Goal: Find specific page/section: Find specific page/section

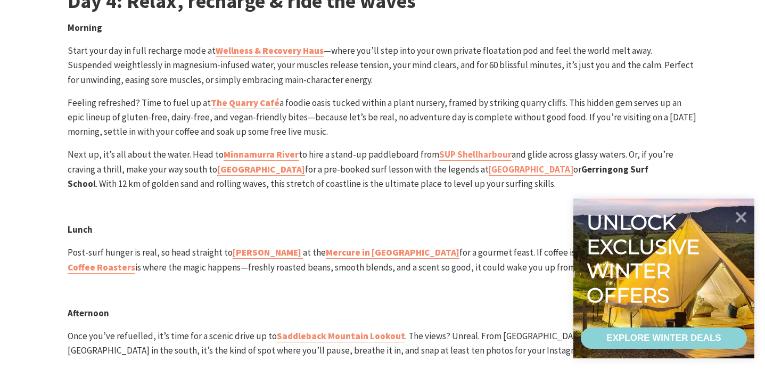
scroll to position [3497, 0]
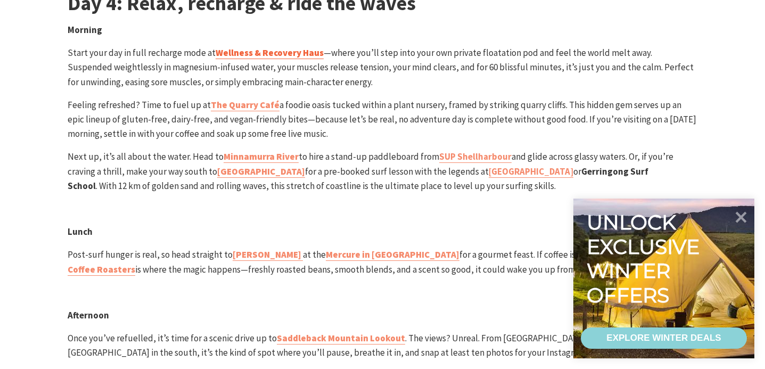
click at [308, 54] on strong "Wellness & Recovery Haus" at bounding box center [269, 53] width 108 height 12
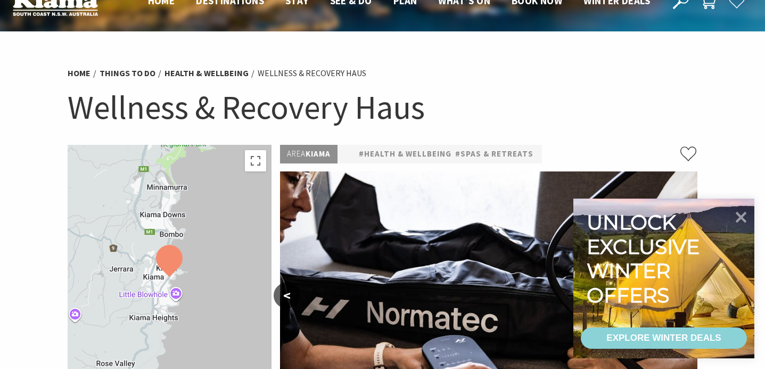
scroll to position [86, 0]
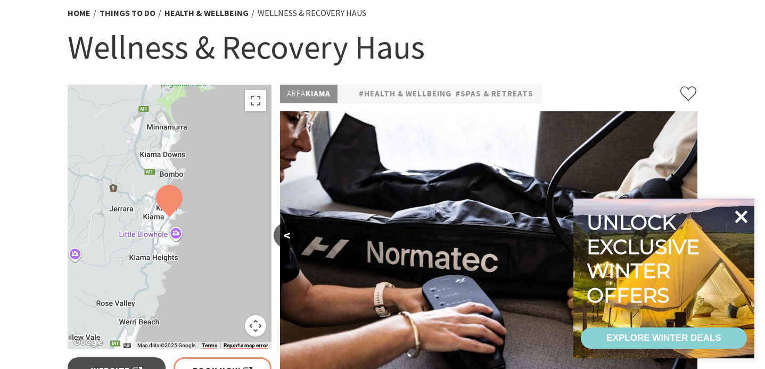
click at [742, 215] on icon at bounding box center [741, 216] width 13 height 13
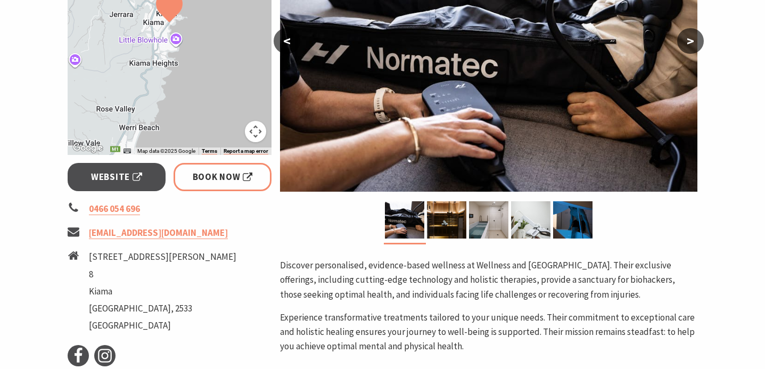
scroll to position [278, 0]
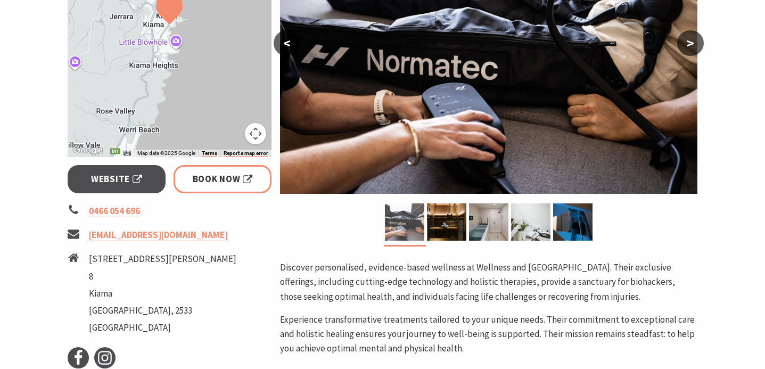
click at [410, 228] on img at bounding box center [404, 221] width 39 height 37
click at [438, 224] on img at bounding box center [446, 221] width 39 height 37
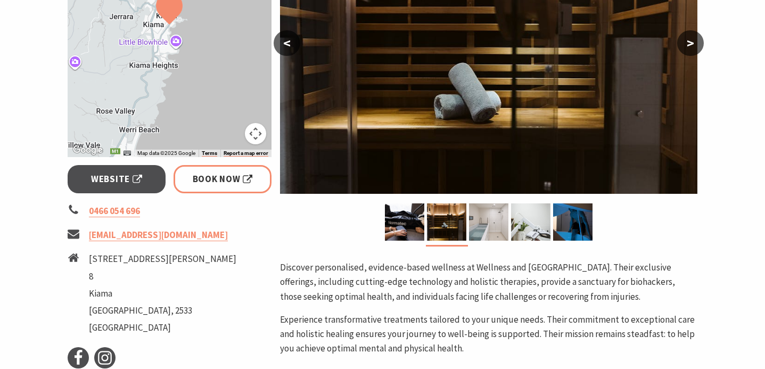
click at [472, 219] on img at bounding box center [488, 221] width 39 height 37
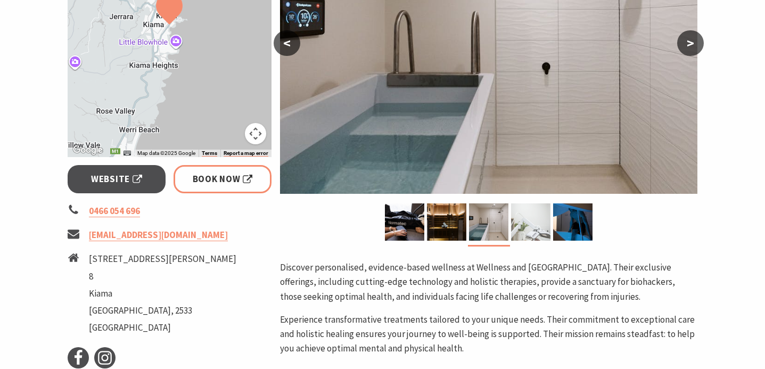
click at [511, 219] on img at bounding box center [530, 221] width 39 height 37
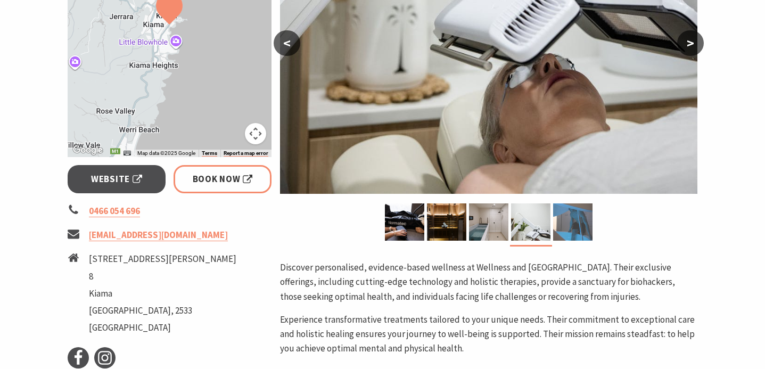
click at [576, 220] on img at bounding box center [572, 221] width 39 height 37
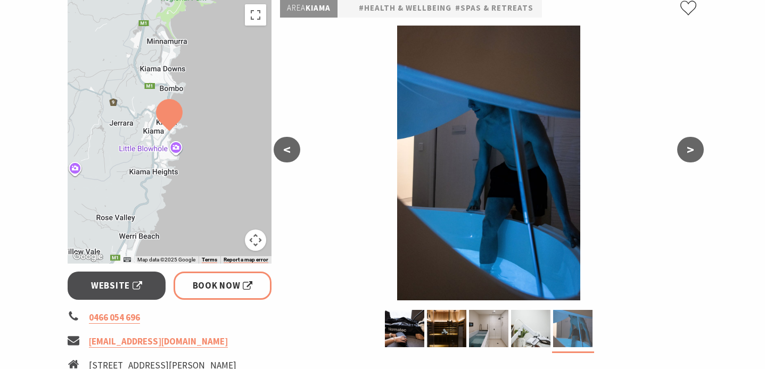
scroll to position [0, 0]
